Goal: Task Accomplishment & Management: Manage account settings

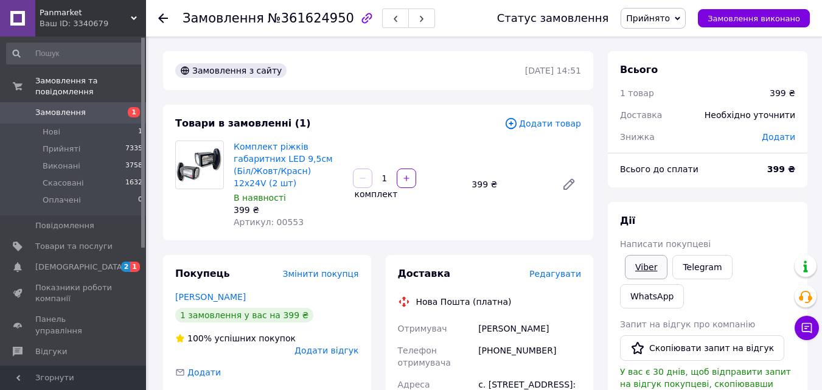
click at [635, 269] on link "Viber" at bounding box center [646, 267] width 43 height 24
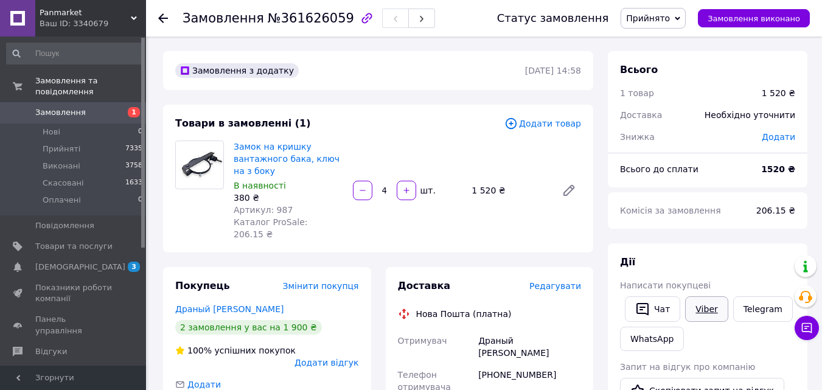
click at [701, 313] on link "Viber" at bounding box center [706, 309] width 43 height 26
click at [221, 304] on link "Драный Виталий" at bounding box center [229, 309] width 108 height 10
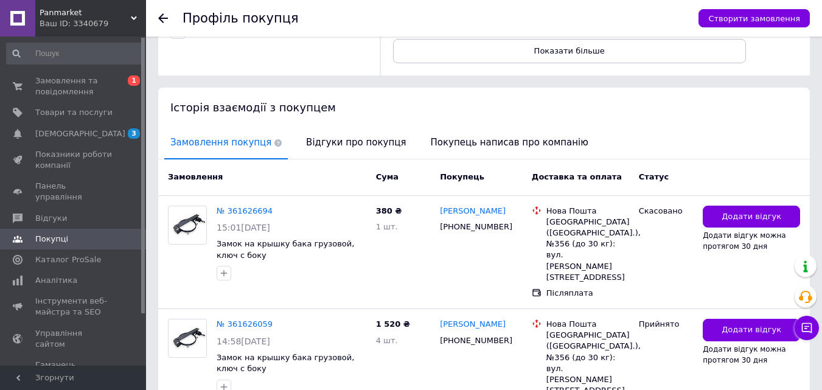
scroll to position [235, 0]
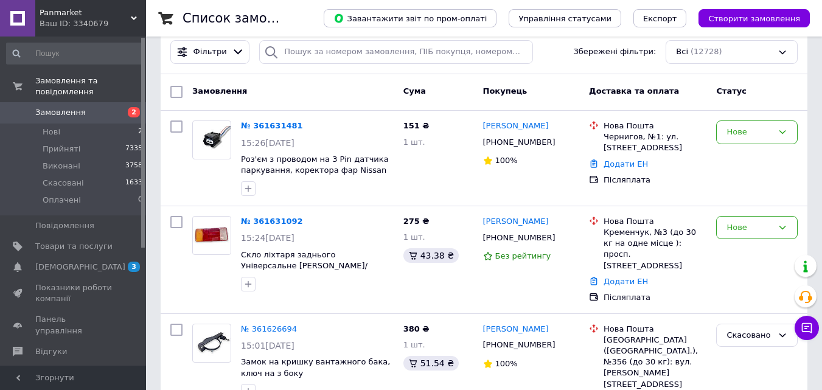
scroll to position [122, 0]
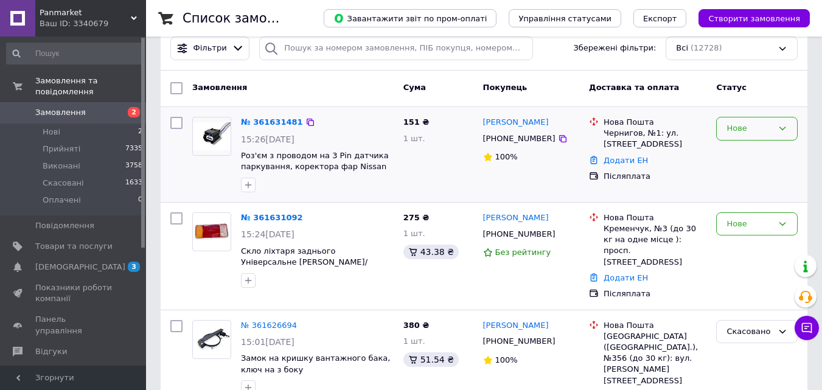
click at [774, 133] on div "Нове" at bounding box center [756, 129] width 81 height 24
click at [771, 157] on li "Прийнято" at bounding box center [756, 154] width 80 height 23
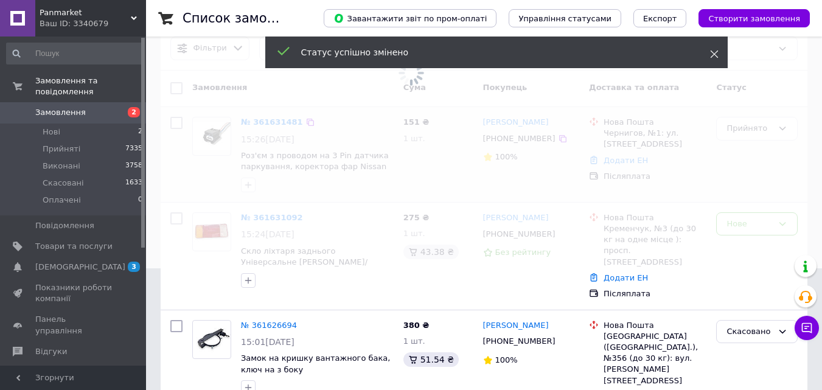
click at [716, 59] on span at bounding box center [714, 54] width 9 height 12
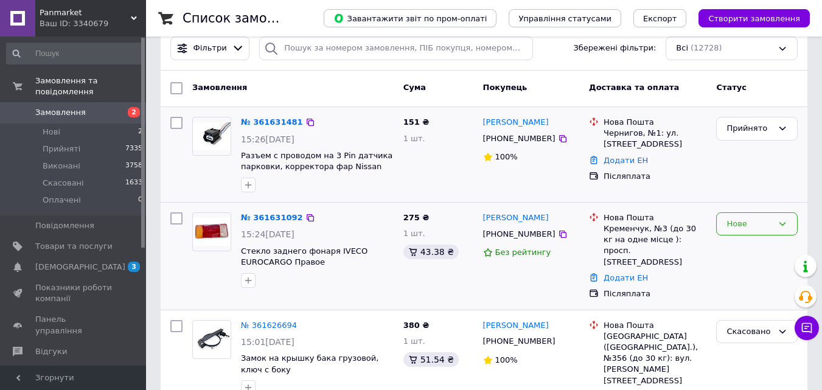
click at [730, 222] on div "Нове" at bounding box center [749, 224] width 46 height 13
click at [741, 246] on li "Прийнято" at bounding box center [756, 249] width 80 height 23
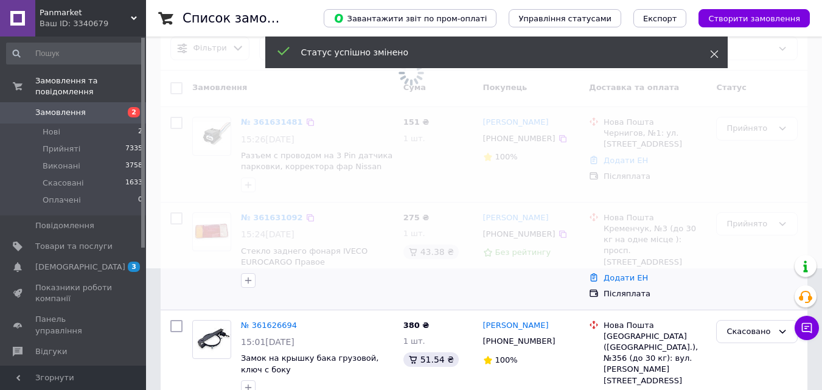
click at [715, 59] on span at bounding box center [714, 54] width 9 height 12
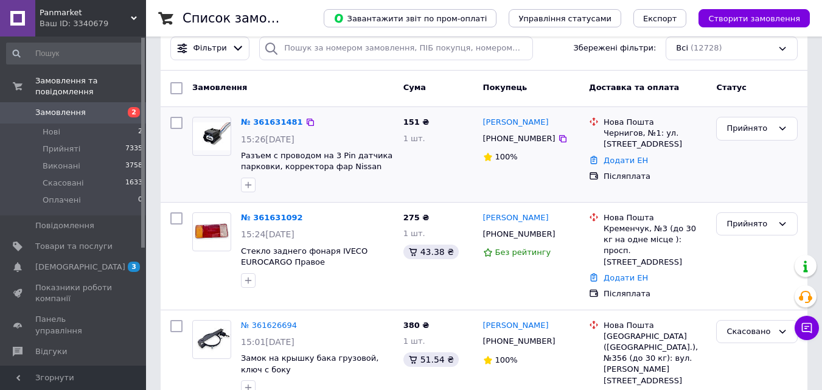
click at [478, 165] on div "Сергій Білоус +380937667983 100%" at bounding box center [531, 154] width 106 height 85
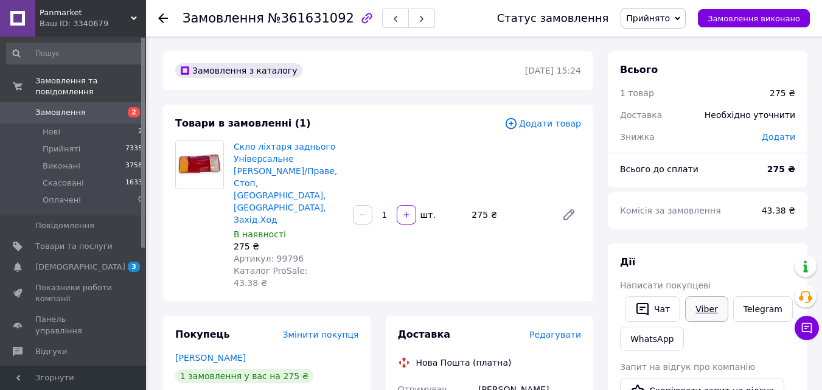
click at [699, 312] on link "Viber" at bounding box center [706, 309] width 43 height 26
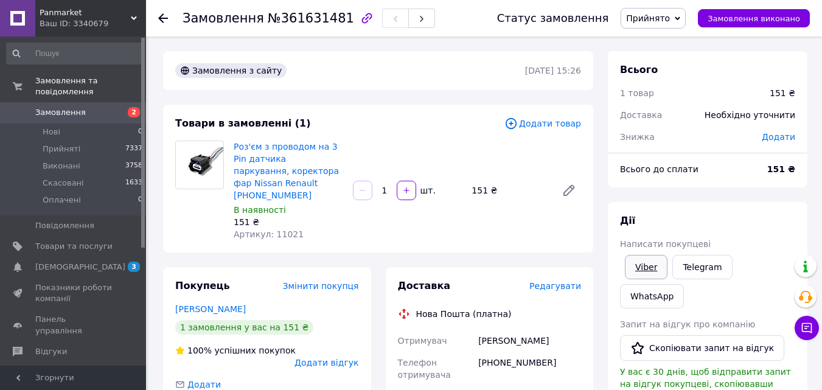
click at [654, 263] on link "Viber" at bounding box center [646, 267] width 43 height 24
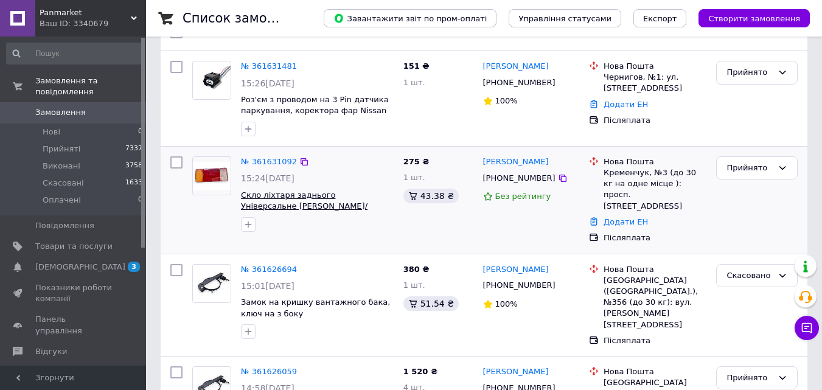
scroll to position [182, 0]
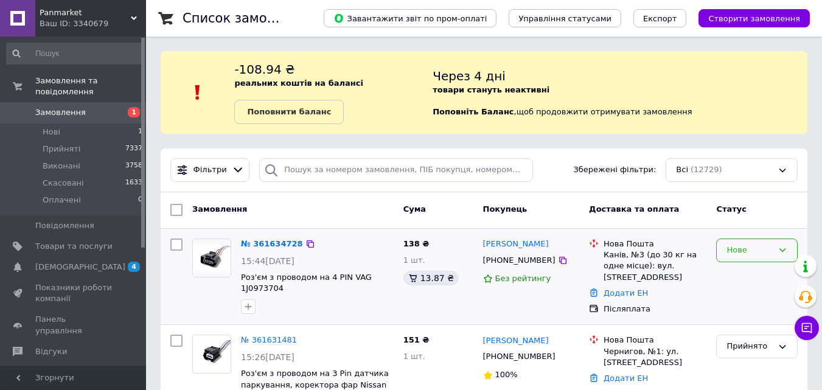
click at [737, 255] on div "Нове" at bounding box center [749, 250] width 46 height 13
click at [732, 269] on li "Прийнято" at bounding box center [756, 276] width 80 height 23
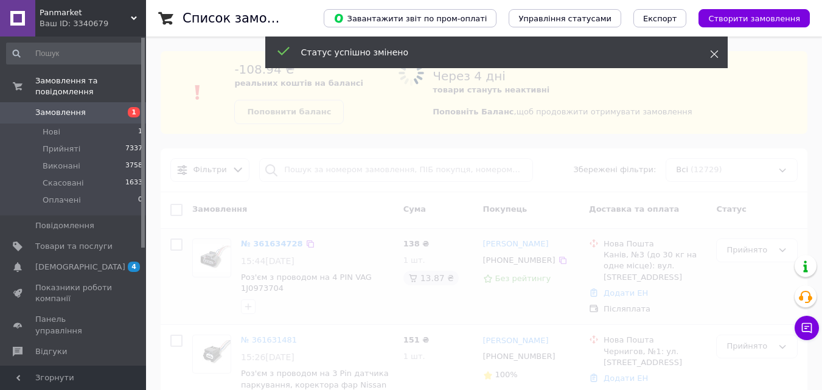
click at [711, 55] on icon at bounding box center [714, 54] width 9 height 9
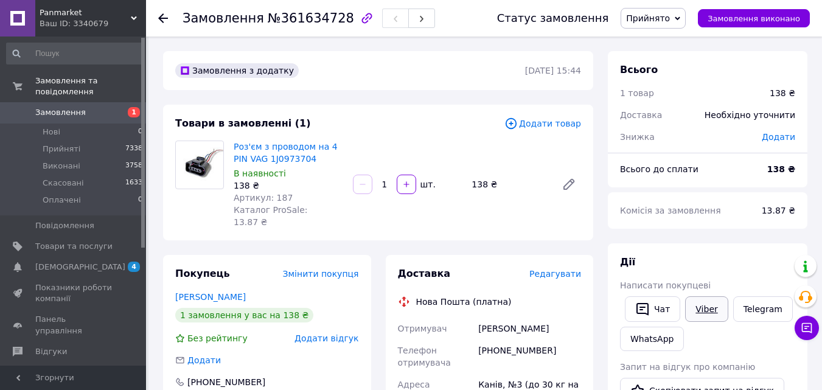
click at [696, 308] on link "Viber" at bounding box center [706, 309] width 43 height 26
